Goal: Task Accomplishment & Management: Manage account settings

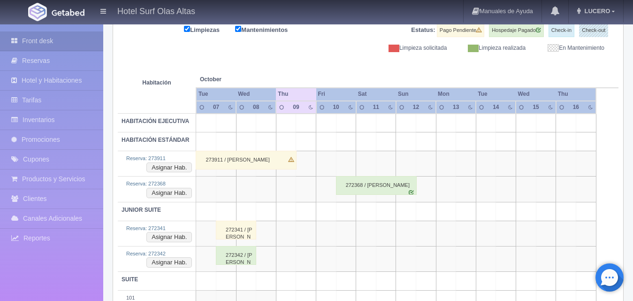
scroll to position [152, 0]
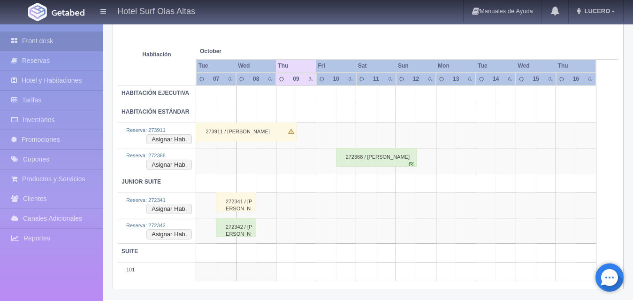
click at [360, 160] on div "272368 / [PERSON_NAME]" at bounding box center [376, 157] width 81 height 19
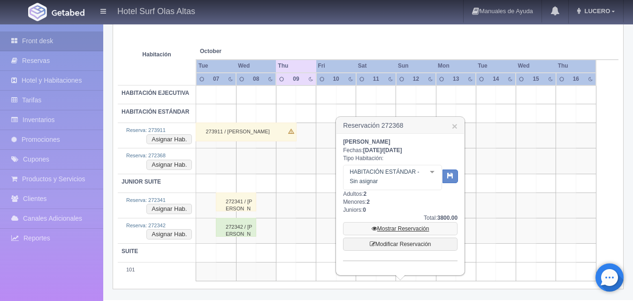
click at [377, 227] on link "Mostrar Reservación" at bounding box center [400, 228] width 115 height 13
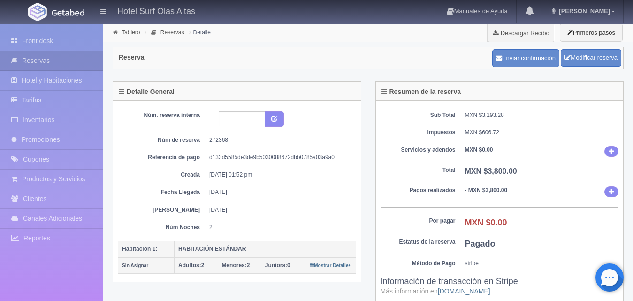
click at [593, 138] on div "Sub Total MXN $3,193.28 Impuestos MXN $606.72 Servicios y adendos MXN $0.00 Tot…" at bounding box center [500, 222] width 248 height 243
click at [552, 133] on dd "MXN $606.72" at bounding box center [542, 133] width 154 height 8
click at [549, 106] on div "Sub Total MXN $3,193.28 Impuestos MXN $606.72 Servicios y adendos MXN $0.00 Tot…" at bounding box center [500, 222] width 248 height 243
click at [537, 34] on link "Descargar Recibo" at bounding box center [521, 32] width 67 height 19
